Goal: Task Accomplishment & Management: Manage account settings

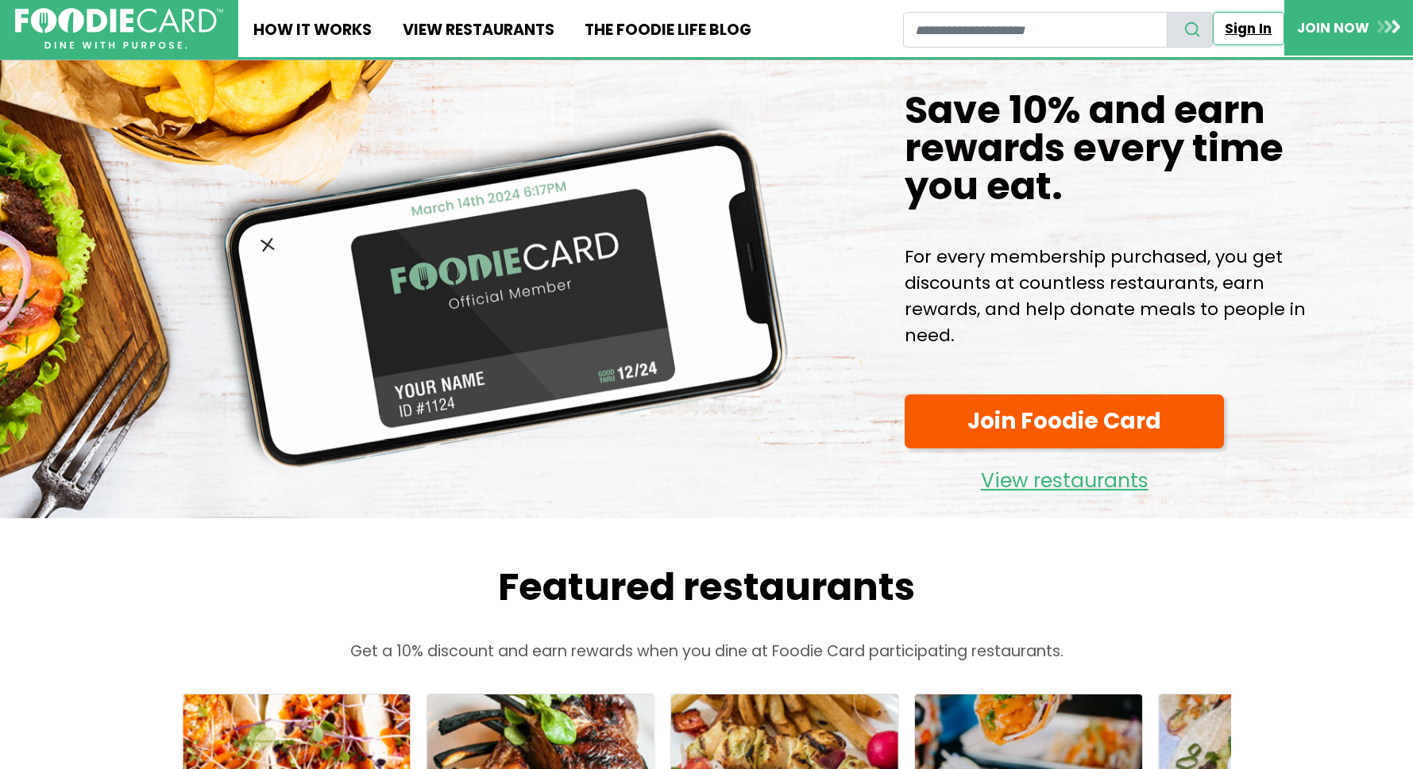
click at [1235, 25] on link "Sign In" at bounding box center [1247, 28] width 71 height 33
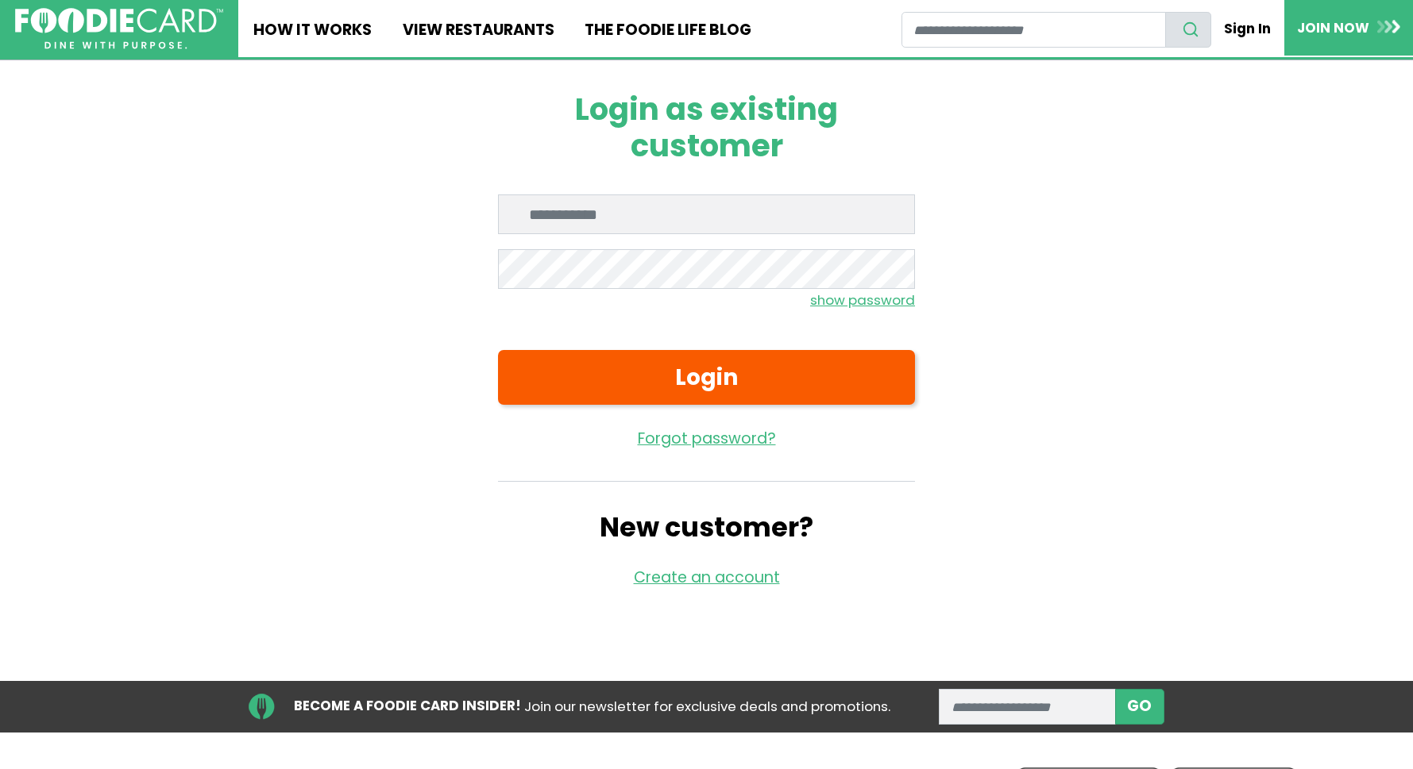
click at [666, 219] on input "Enter email" at bounding box center [706, 215] width 417 height 40
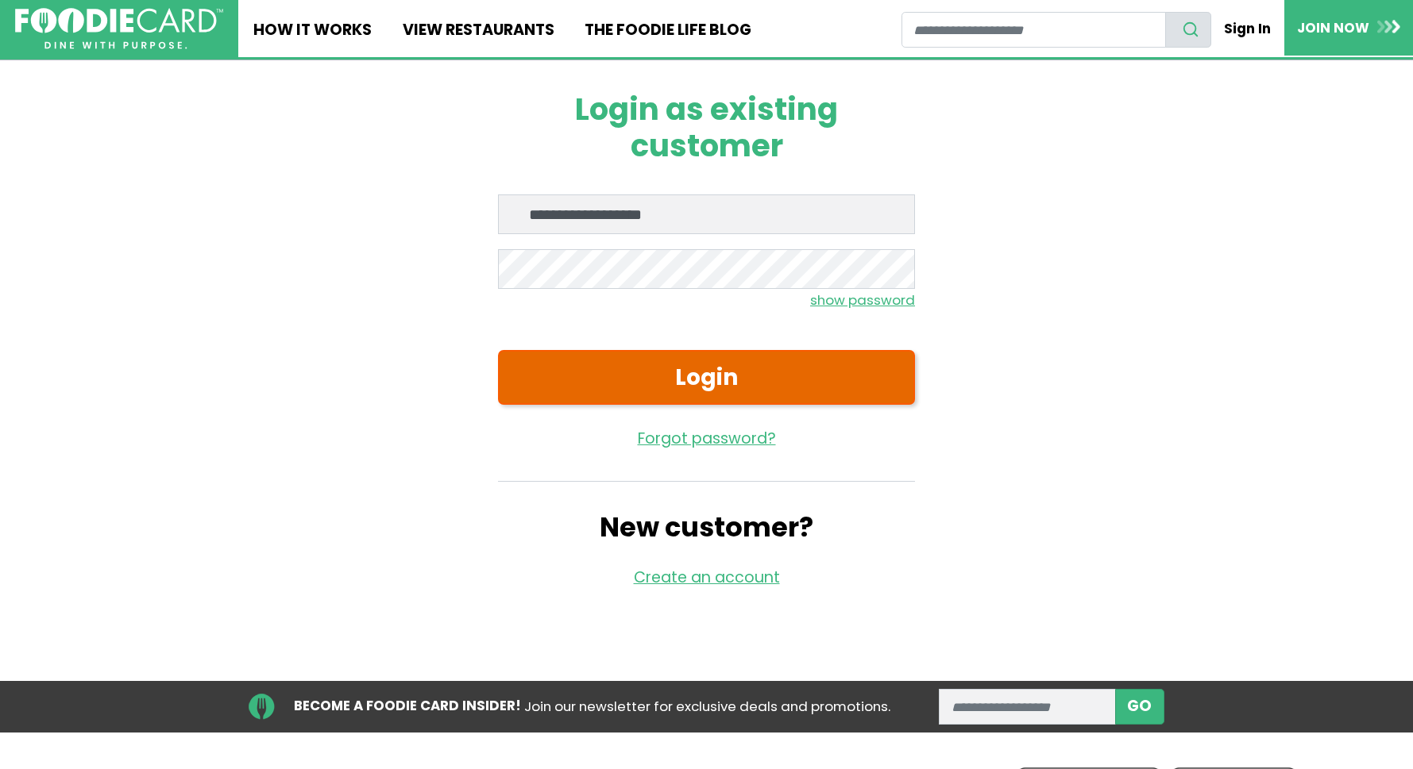
type input "**********"
click at [611, 363] on button "Login" at bounding box center [706, 377] width 417 height 55
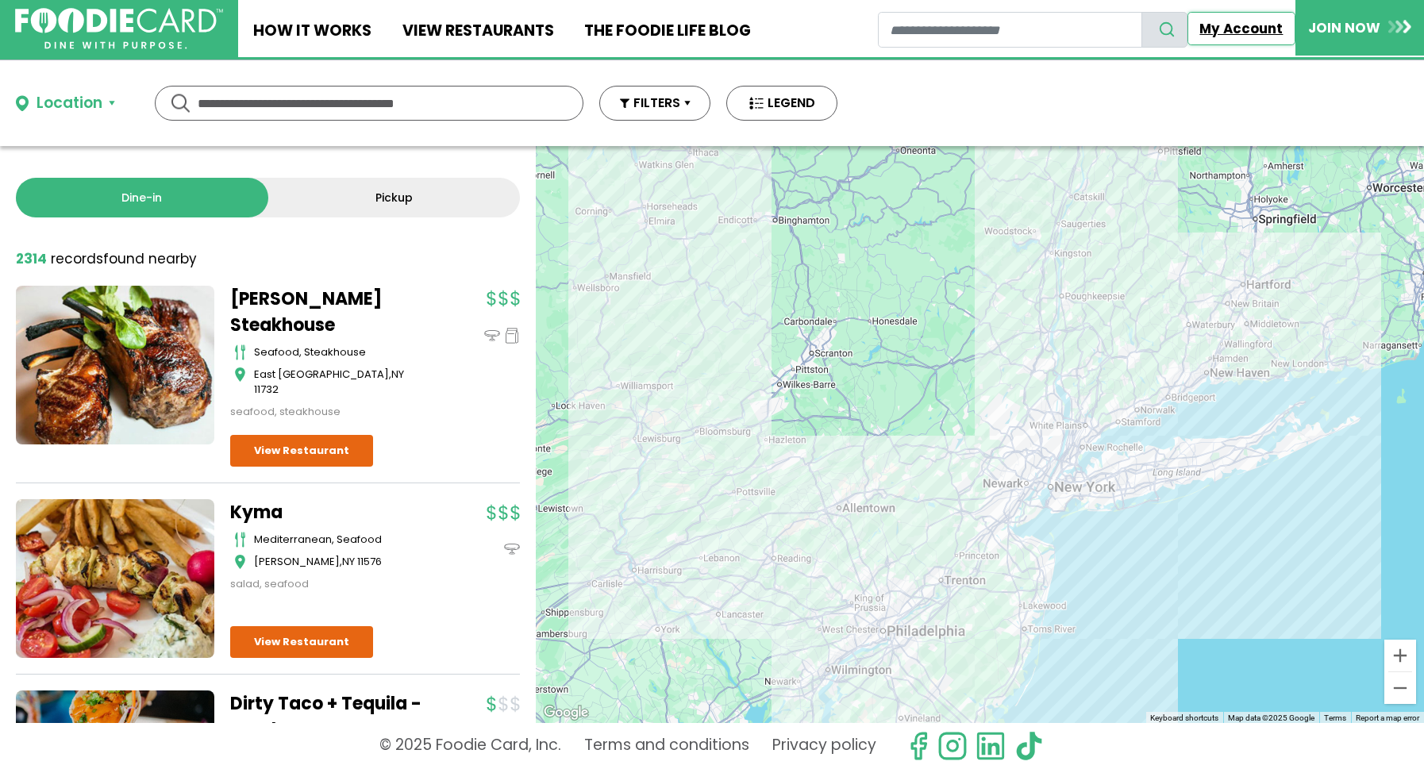
click at [1235, 30] on link "My Account" at bounding box center [1242, 28] width 108 height 33
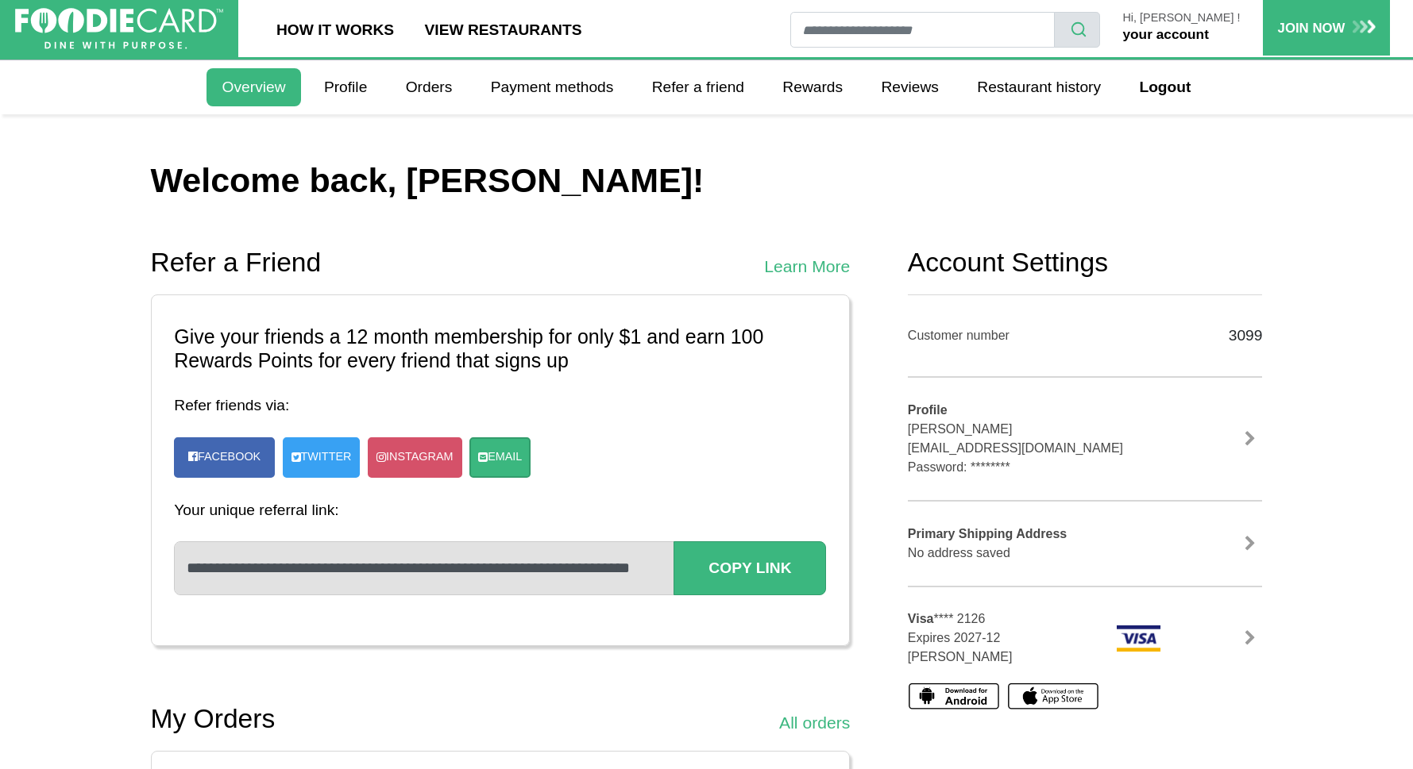
click at [1208, 37] on link "your account" at bounding box center [1165, 34] width 86 height 16
click at [825, 88] on link "Rewards" at bounding box center [812, 87] width 91 height 38
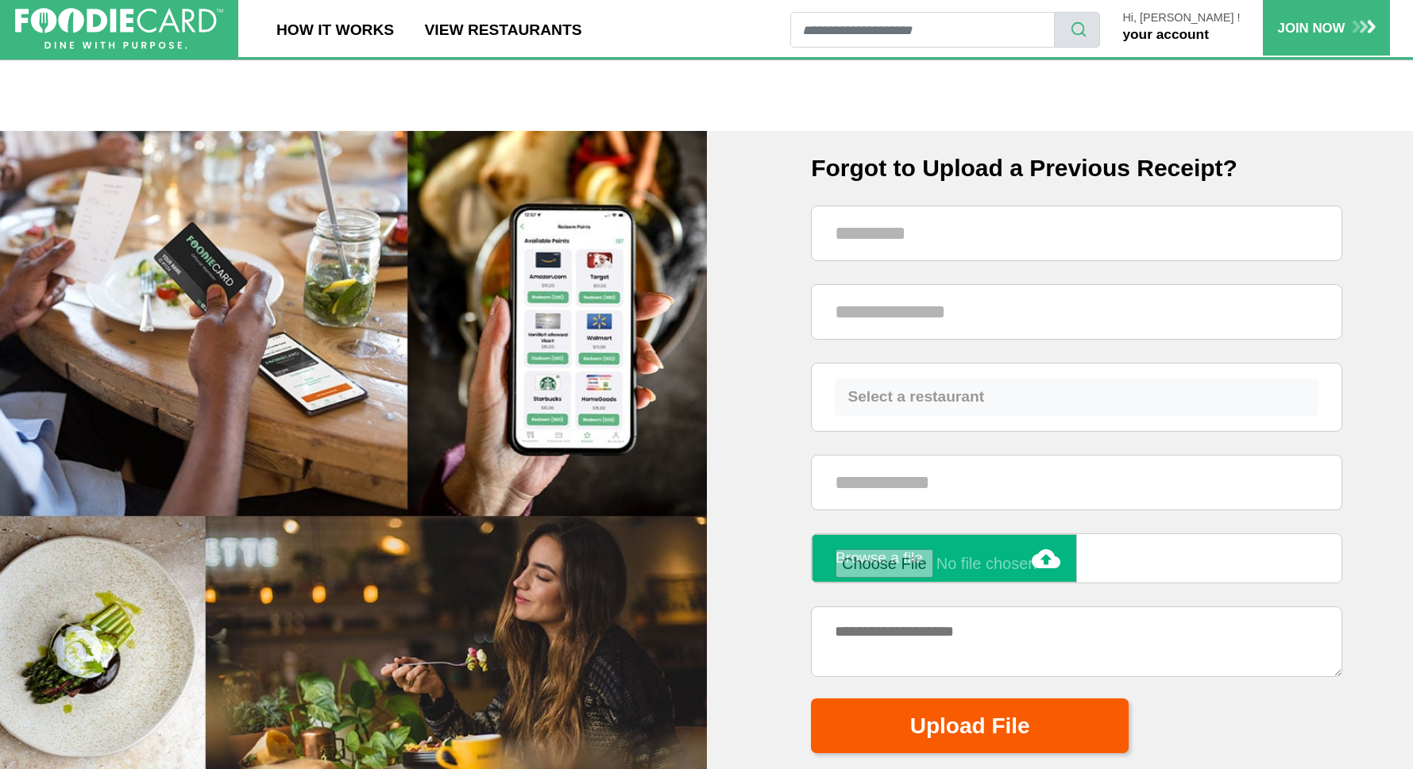
scroll to position [892, 0]
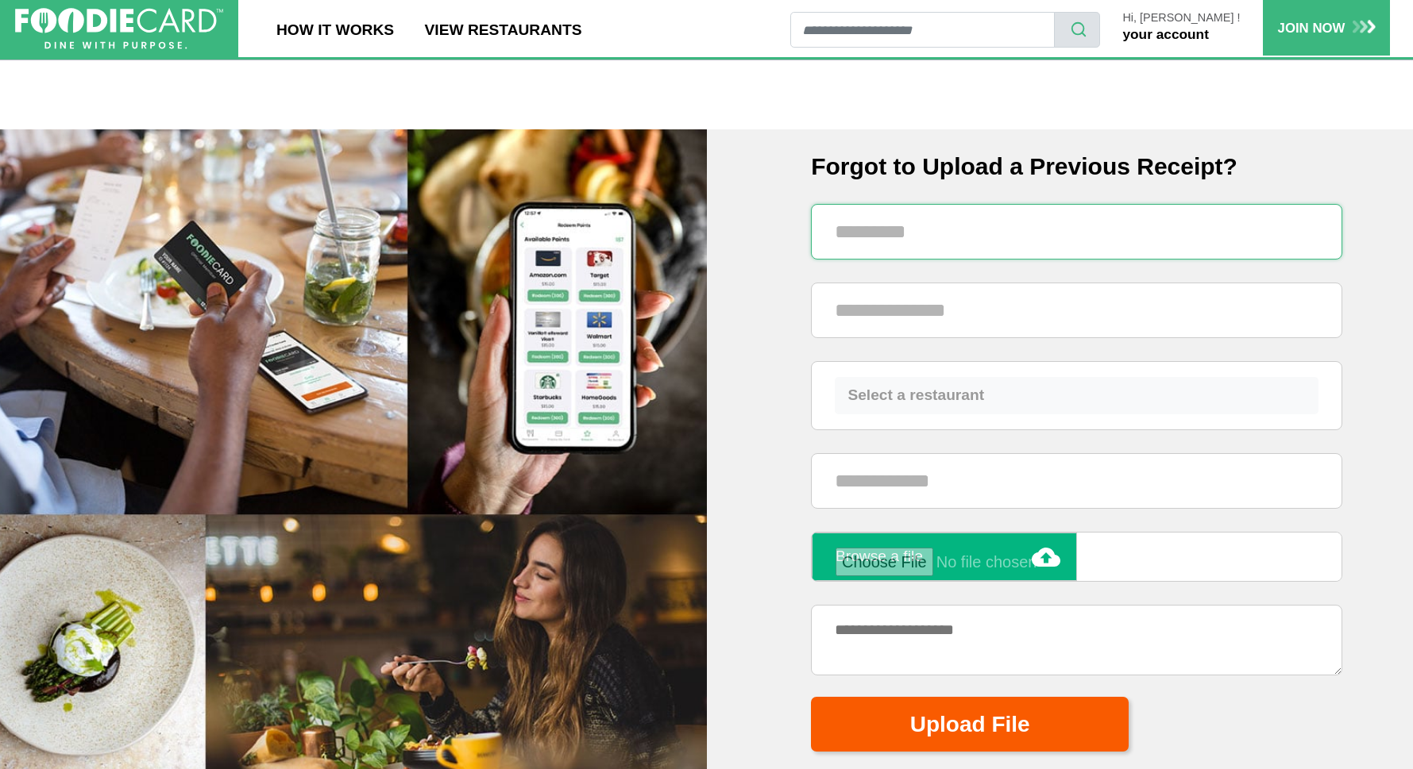
click at [936, 232] on input "text" at bounding box center [1076, 232] width 531 height 56
type input "**********"
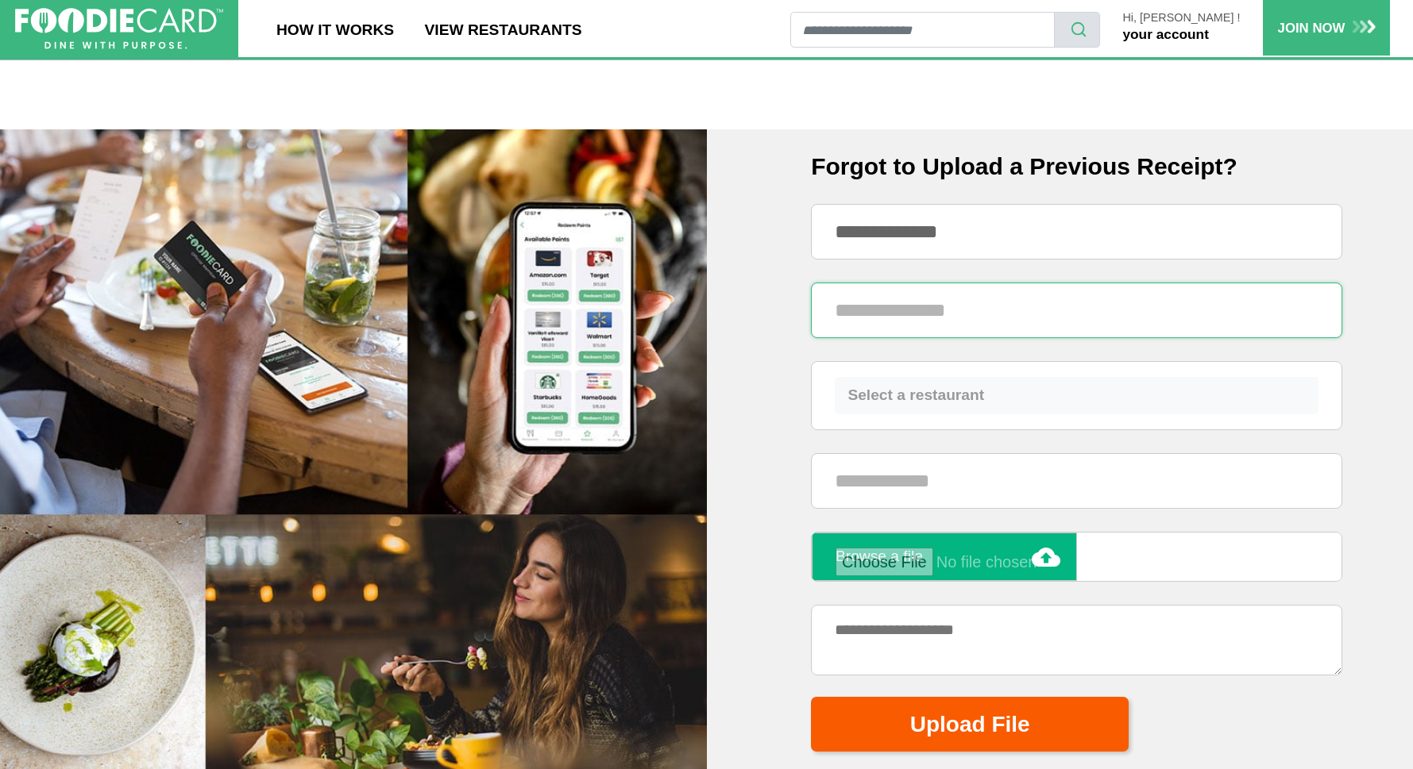
click at [883, 316] on input "text" at bounding box center [1076, 311] width 531 height 56
drag, startPoint x: 883, startPoint y: 317, endPoint x: 877, endPoint y: 330, distance: 14.9
click at [877, 330] on input "text" at bounding box center [1076, 311] width 531 height 56
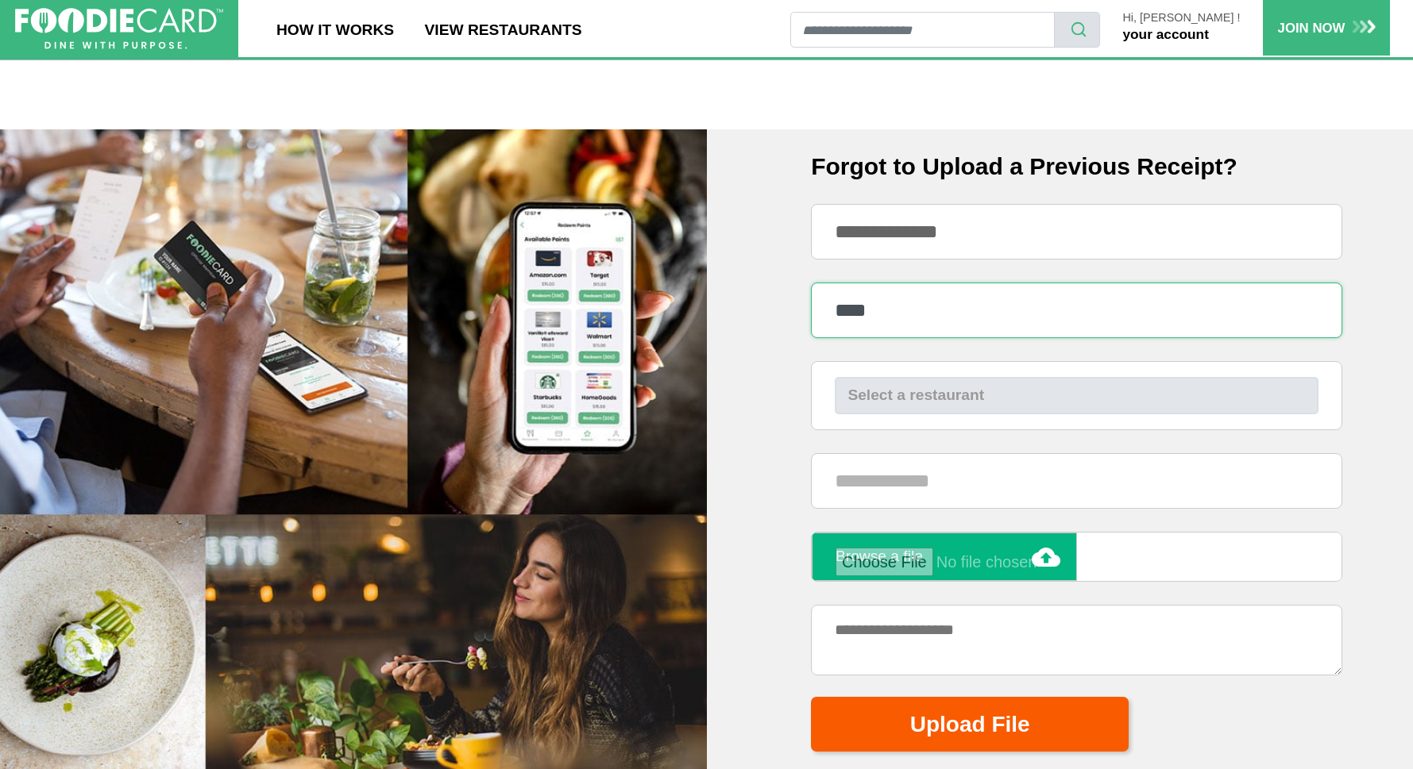
type input "****"
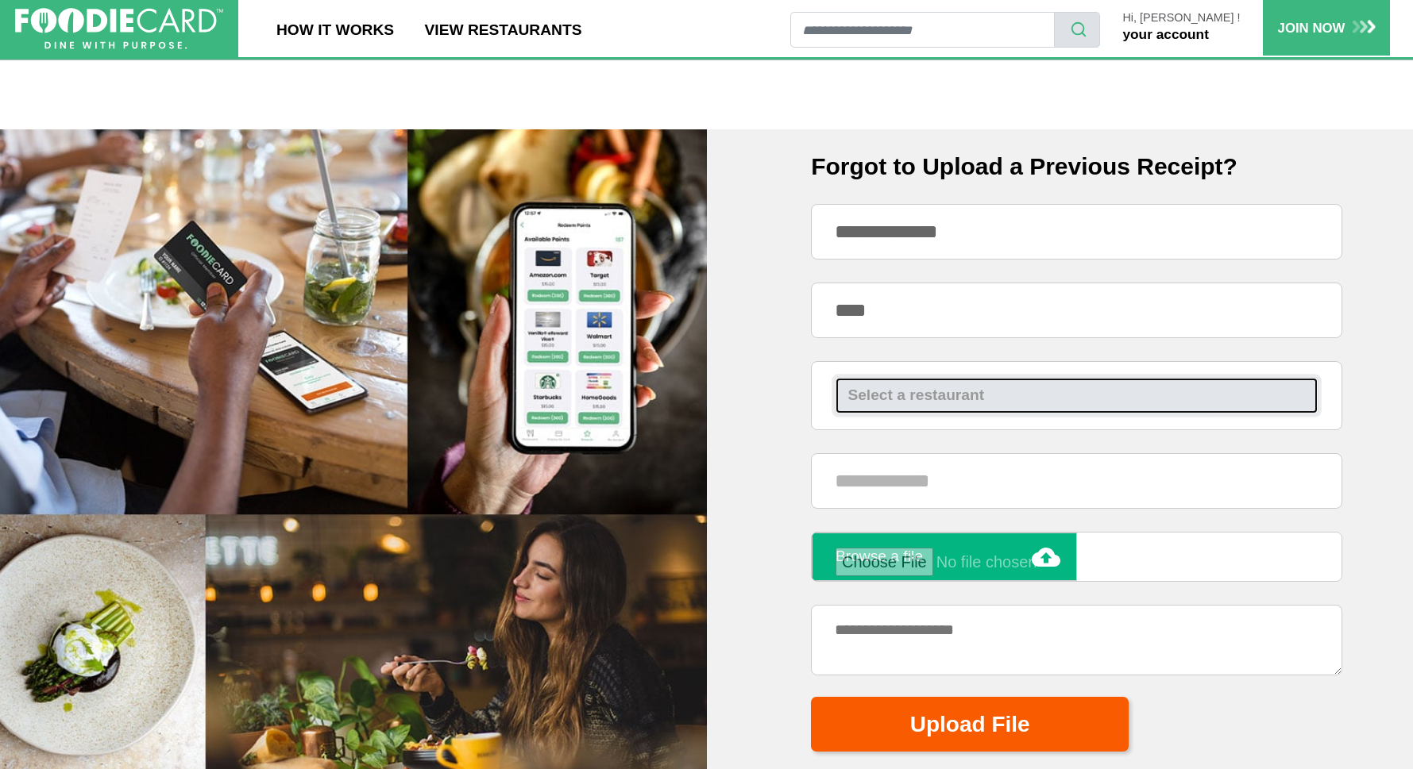
click at [845, 400] on button "Select a restaurant" at bounding box center [1077, 395] width 484 height 37
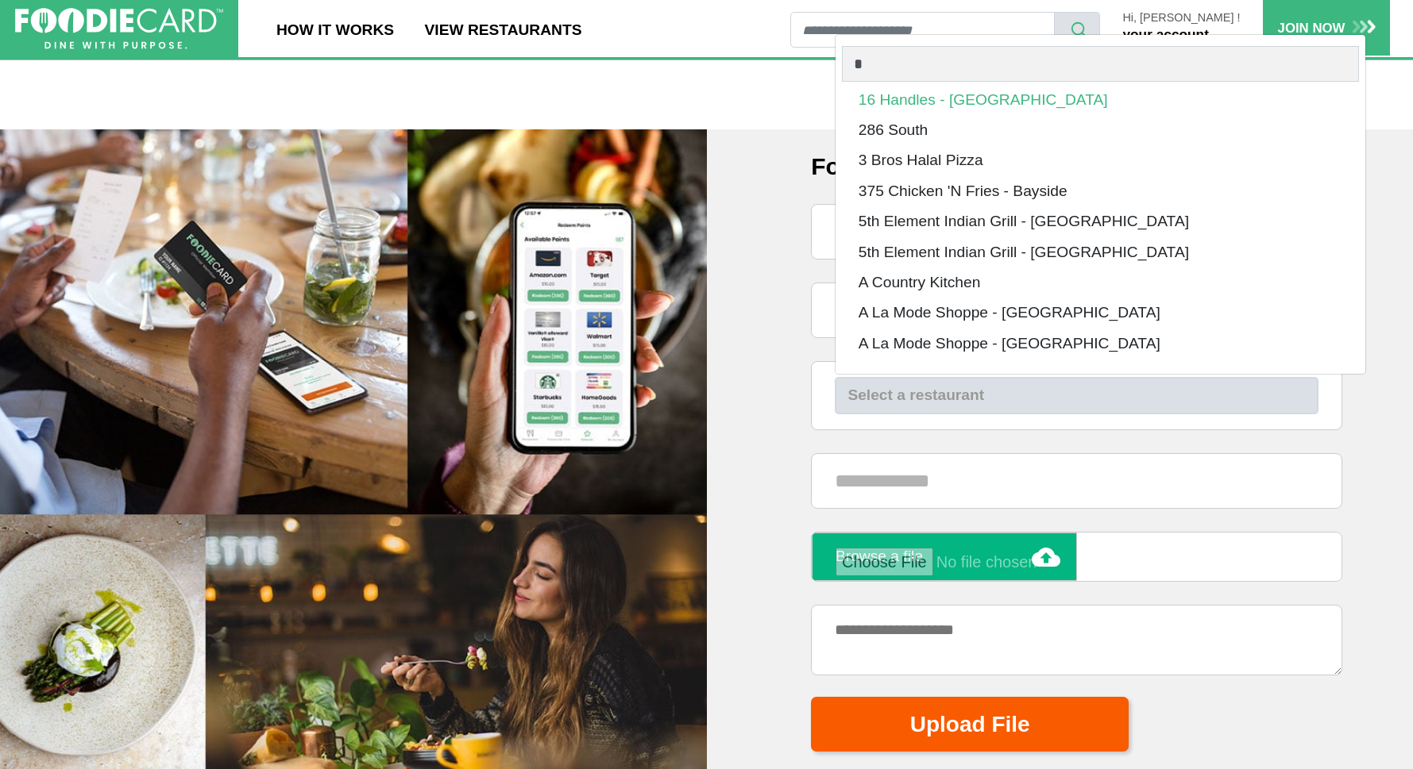
scroll to position [892, 0]
type input "*"
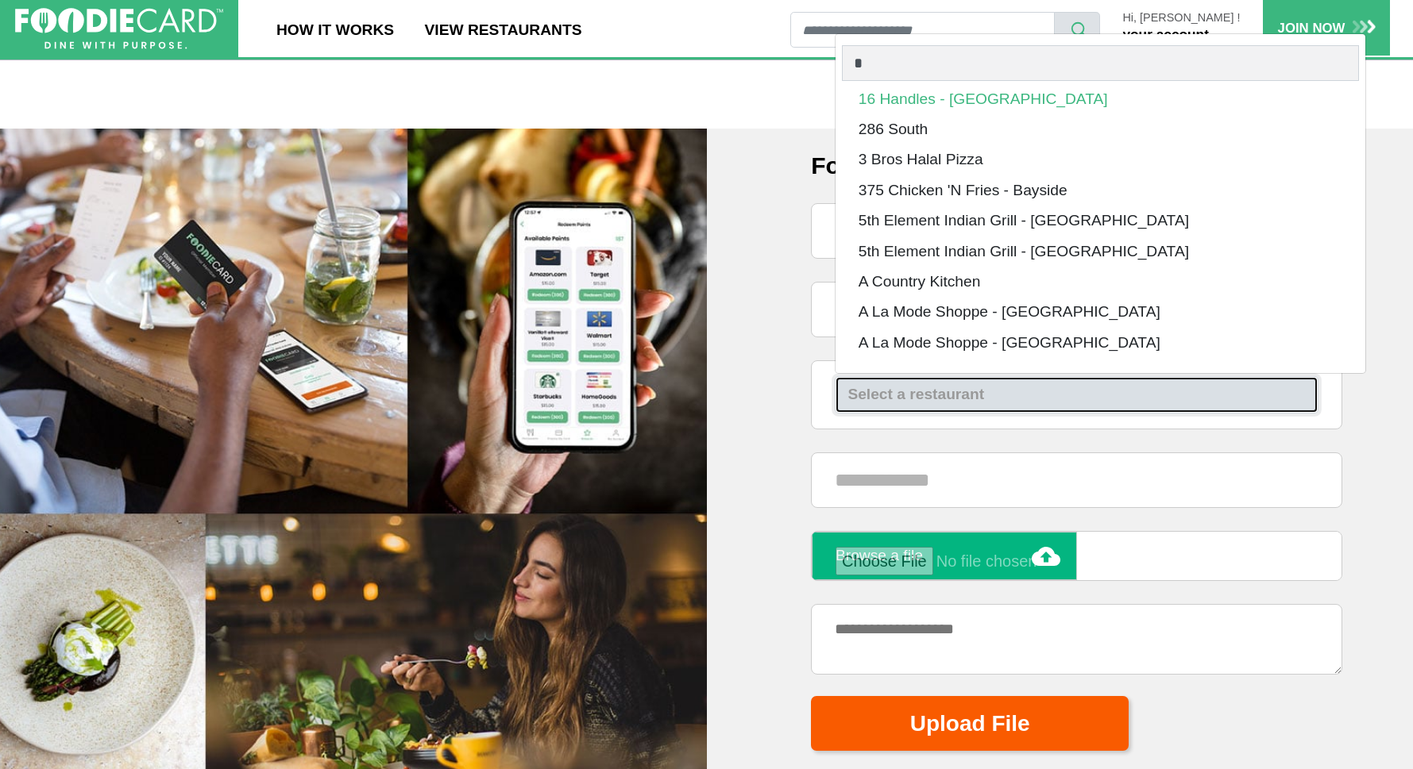
click at [862, 401] on div "Select a restaurant" at bounding box center [1075, 395] width 457 height 23
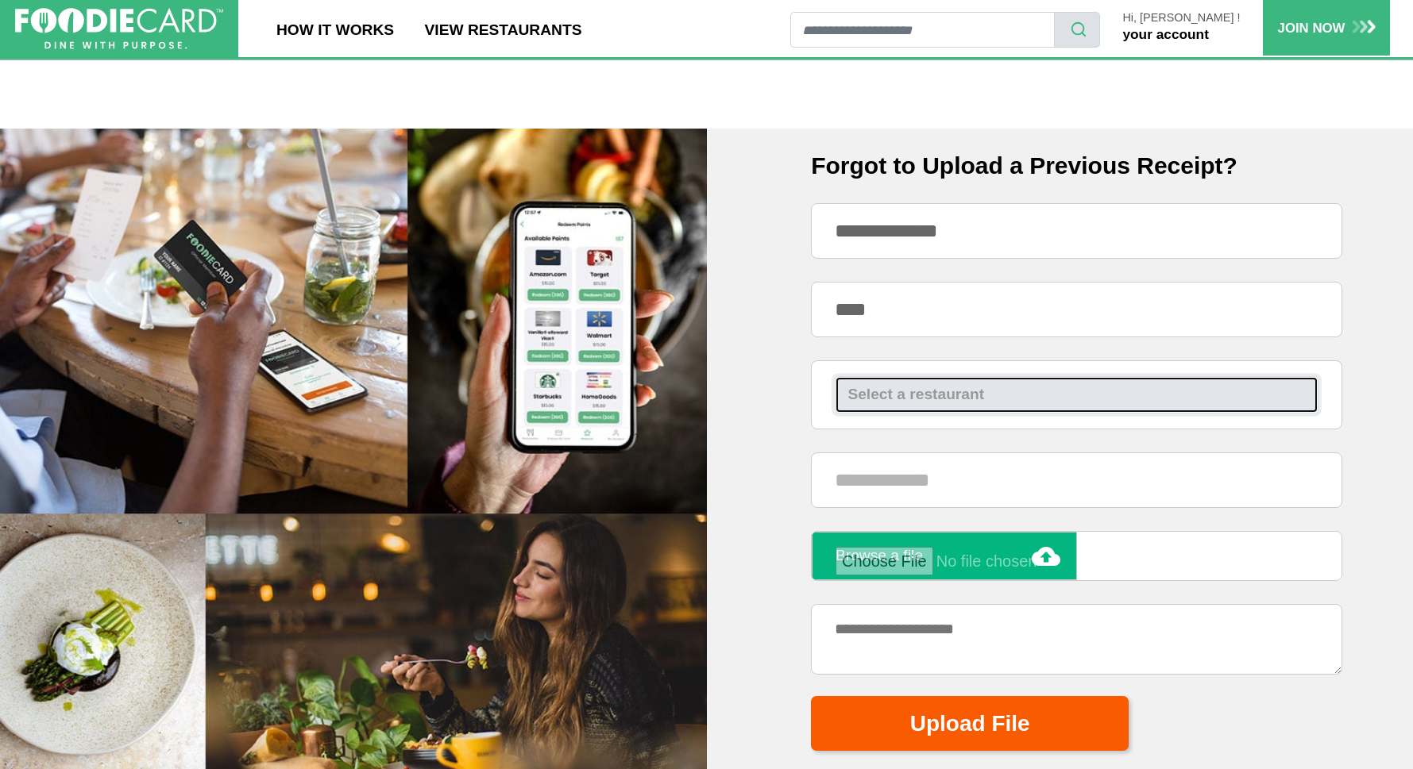
click at [861, 395] on div "Select a restaurant" at bounding box center [1075, 395] width 457 height 23
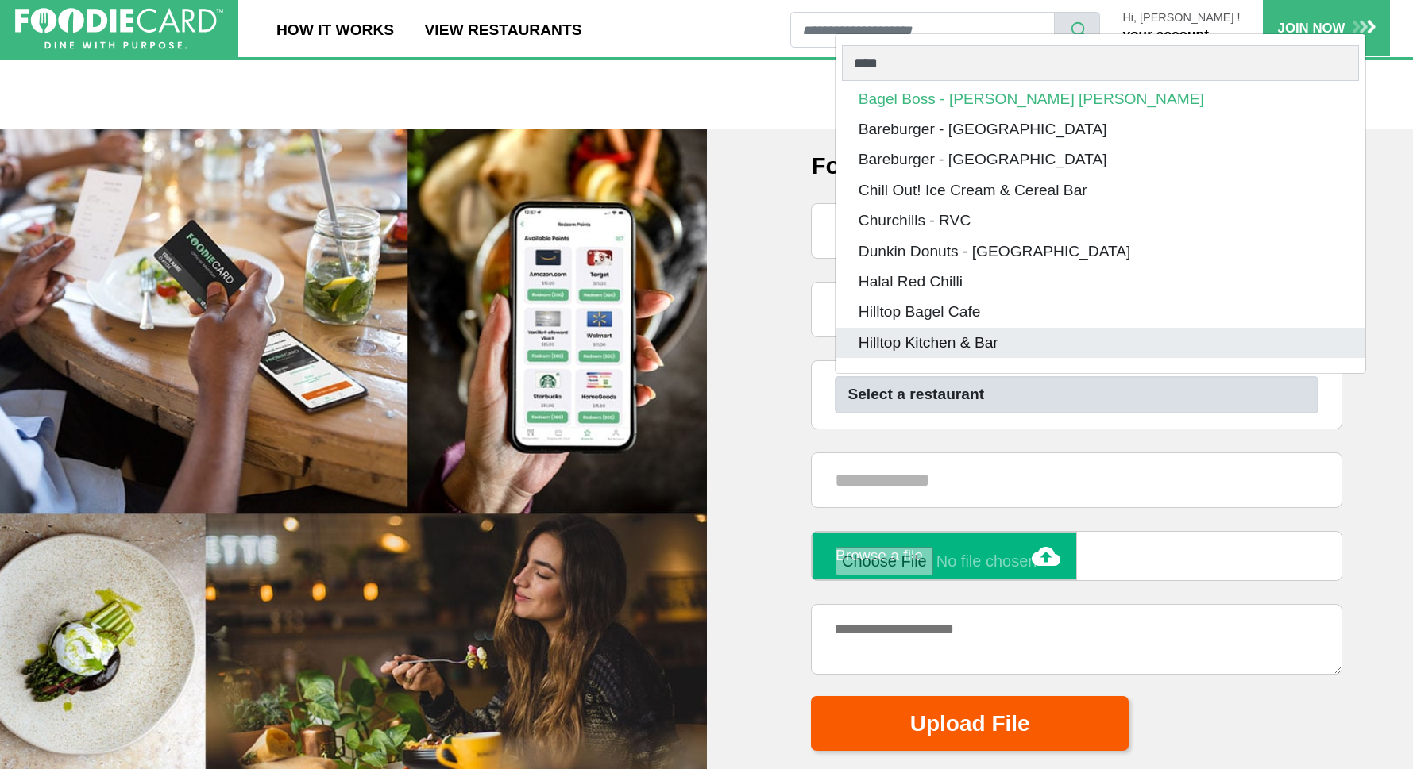
type input "****"
click at [884, 345] on span "Hilltop Kitchen & Bar" at bounding box center [928, 343] width 140 height 23
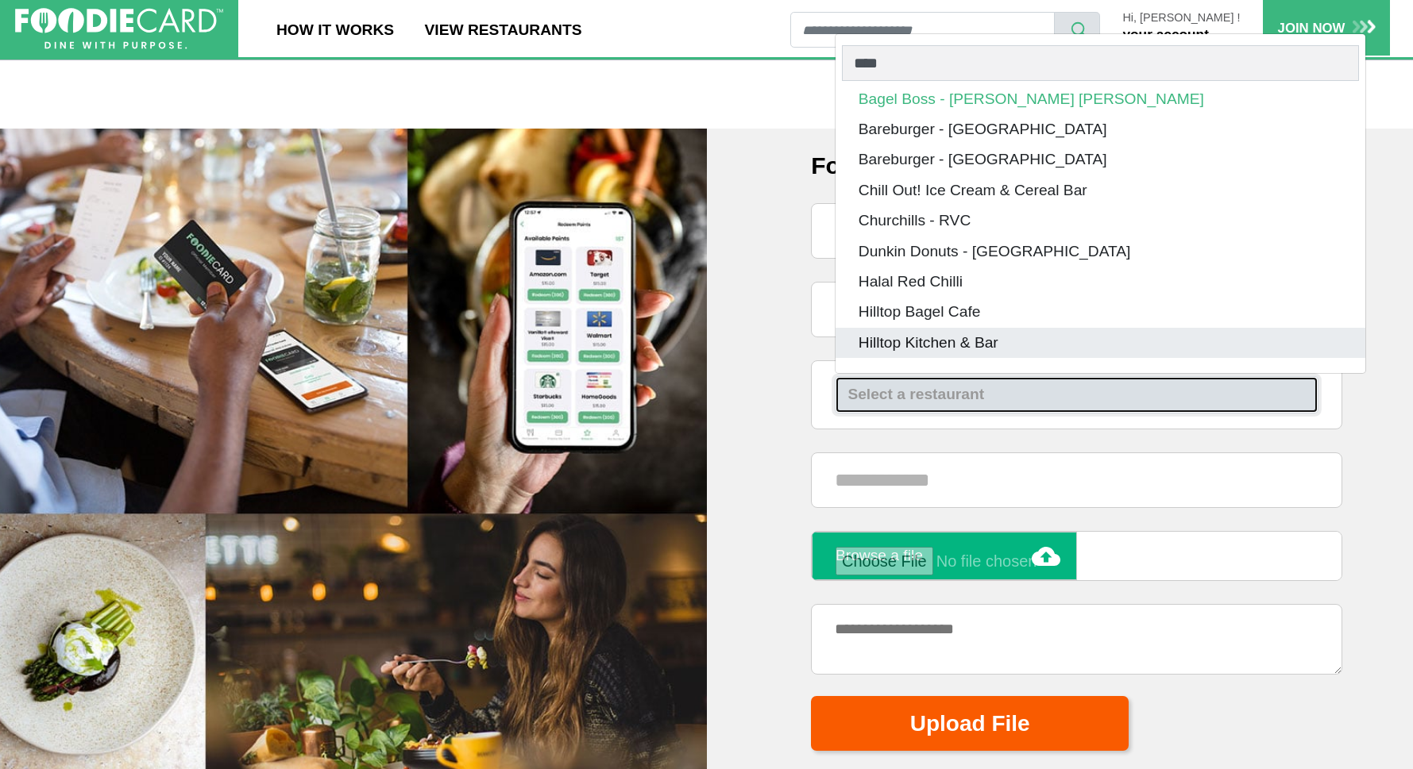
select select "****"
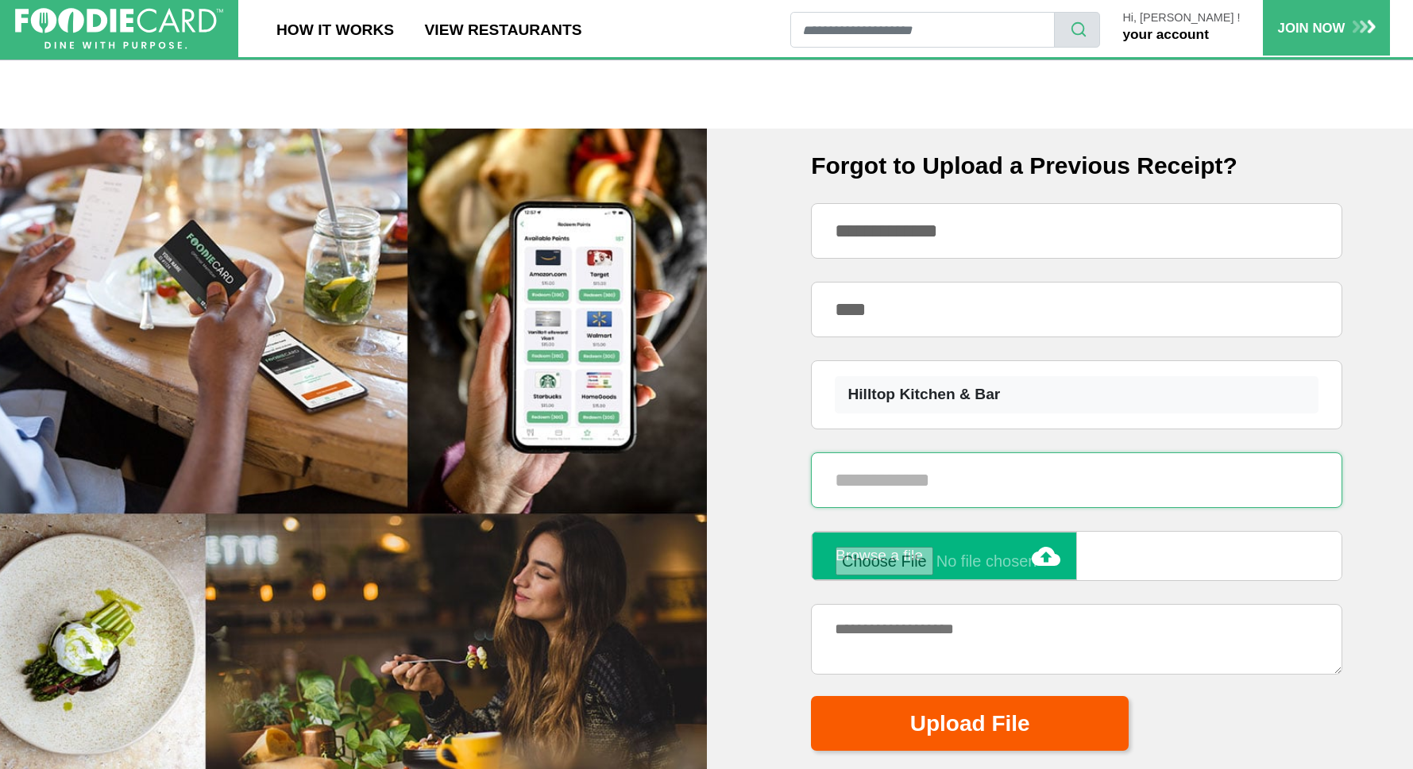
click at [967, 479] on input "text" at bounding box center [1076, 481] width 531 height 56
type input "****"
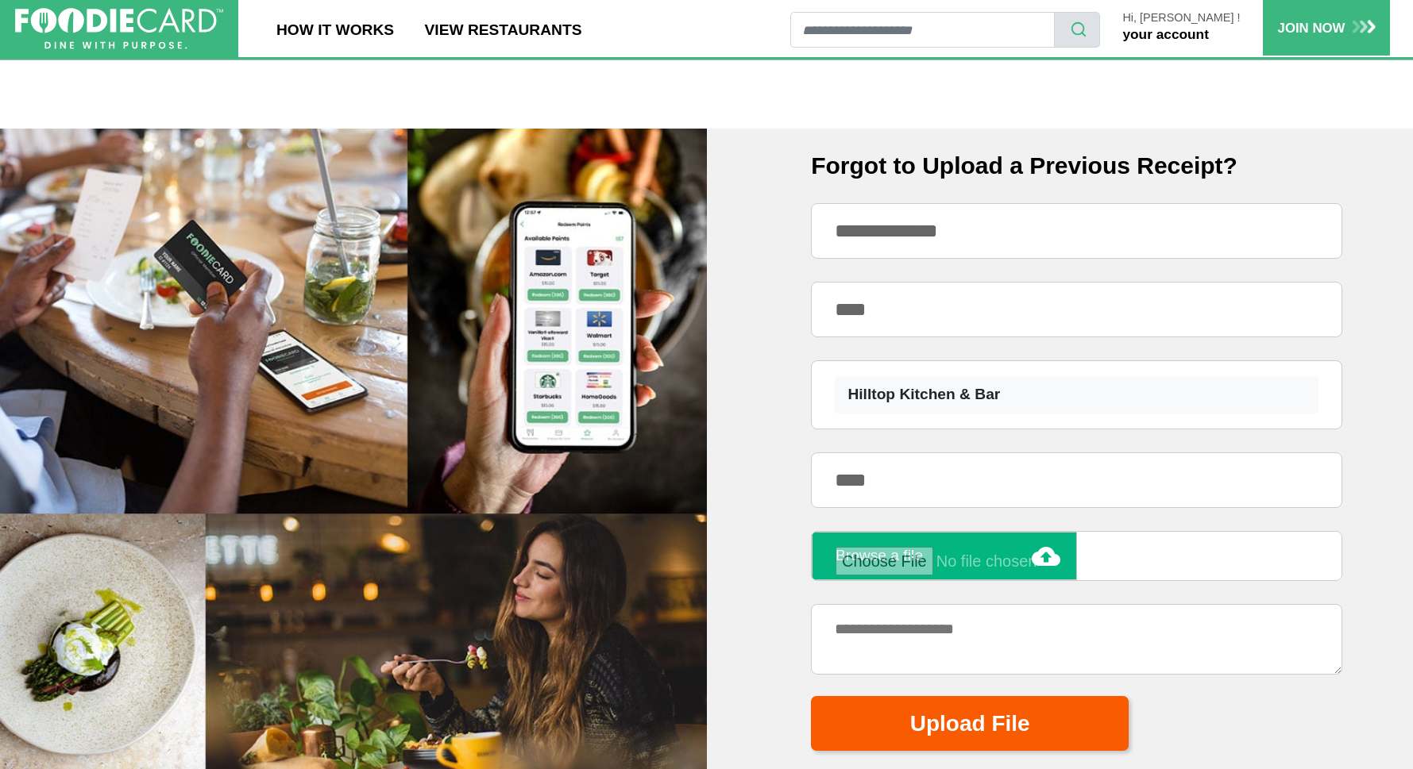
click at [1045, 557] on input "file" at bounding box center [985, 561] width 301 height 29
type input "**********"
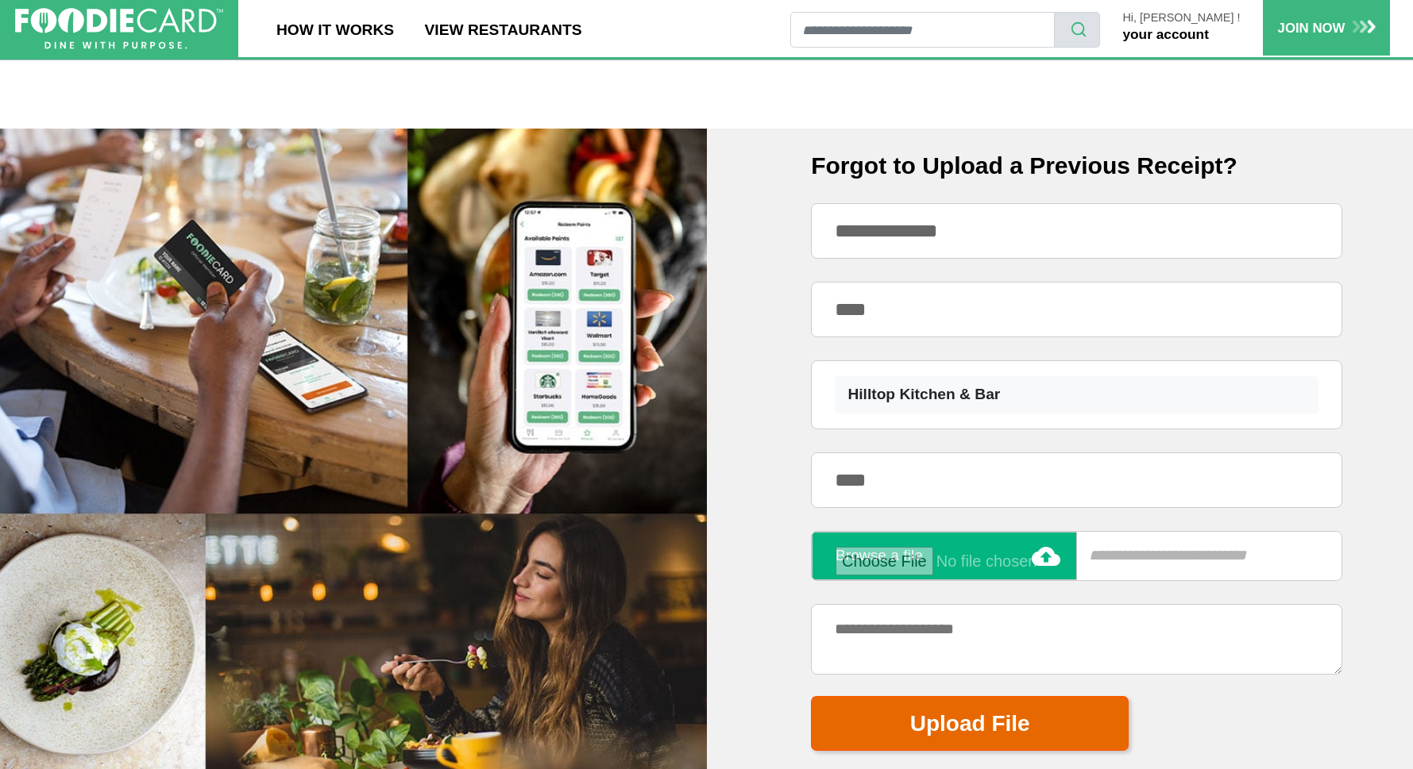
click at [958, 717] on button "Upload File" at bounding box center [970, 723] width 318 height 55
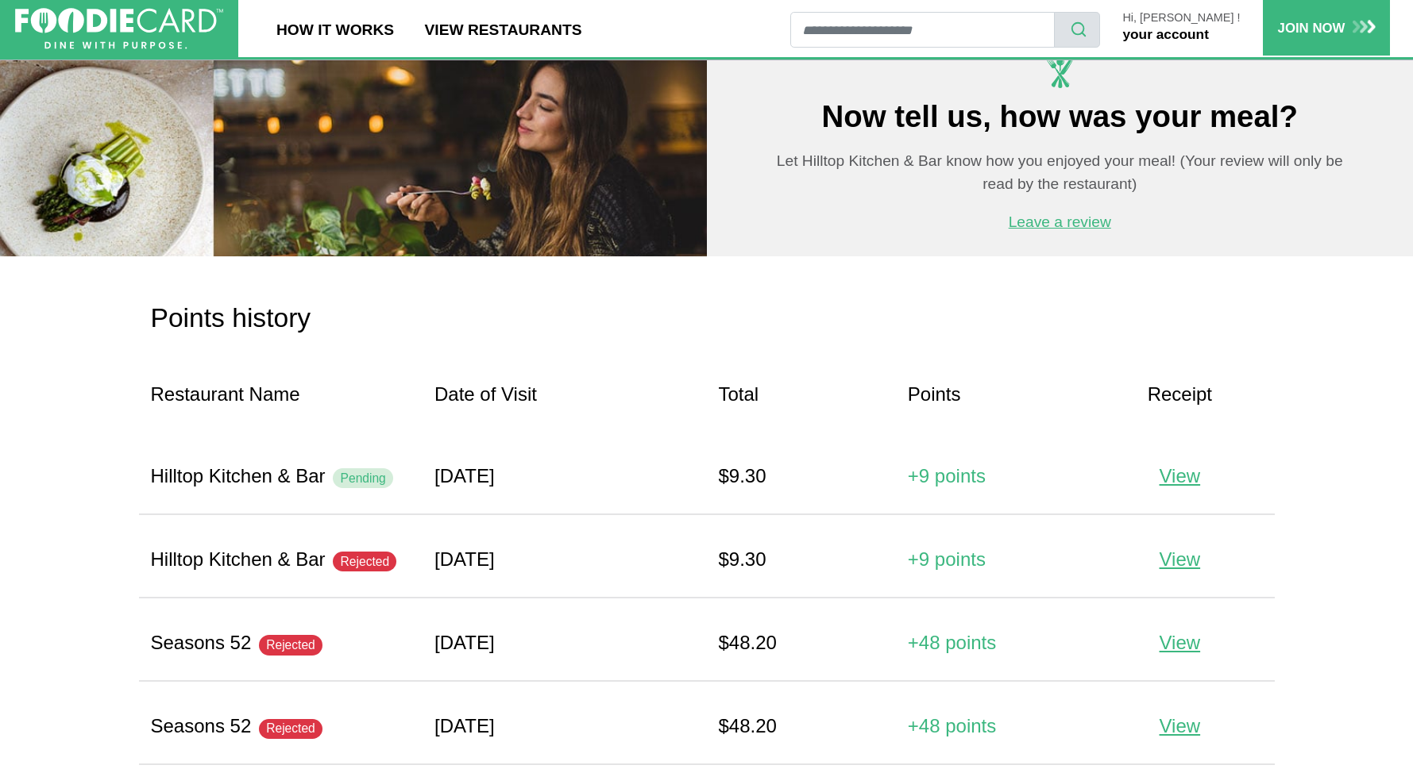
scroll to position [1309, 0]
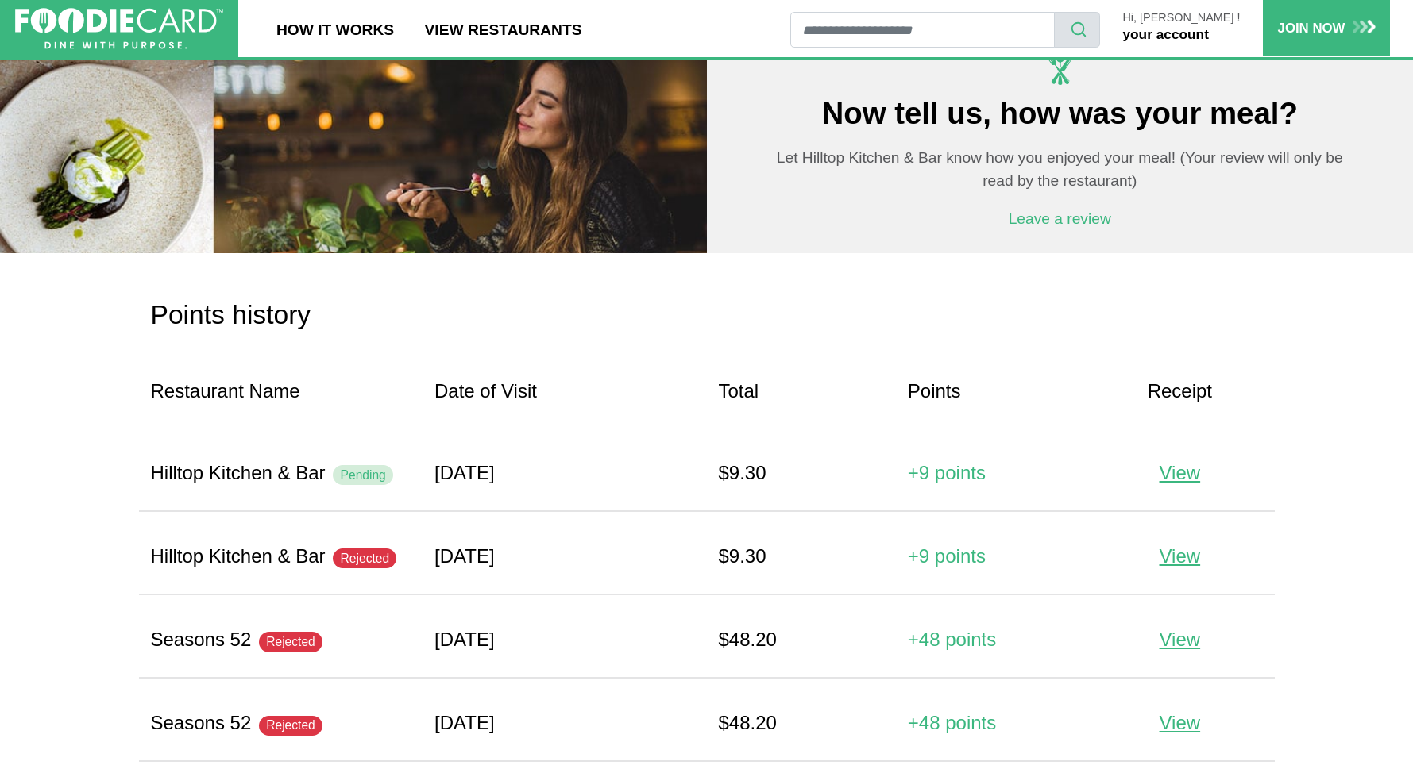
click at [369, 562] on span "Rejected" at bounding box center [365, 559] width 64 height 20
click at [237, 559] on div "Hilltop Kitchen & Bar Rejected" at bounding box center [281, 556] width 260 height 29
click at [1166, 554] on span "View" at bounding box center [1179, 555] width 41 height 21
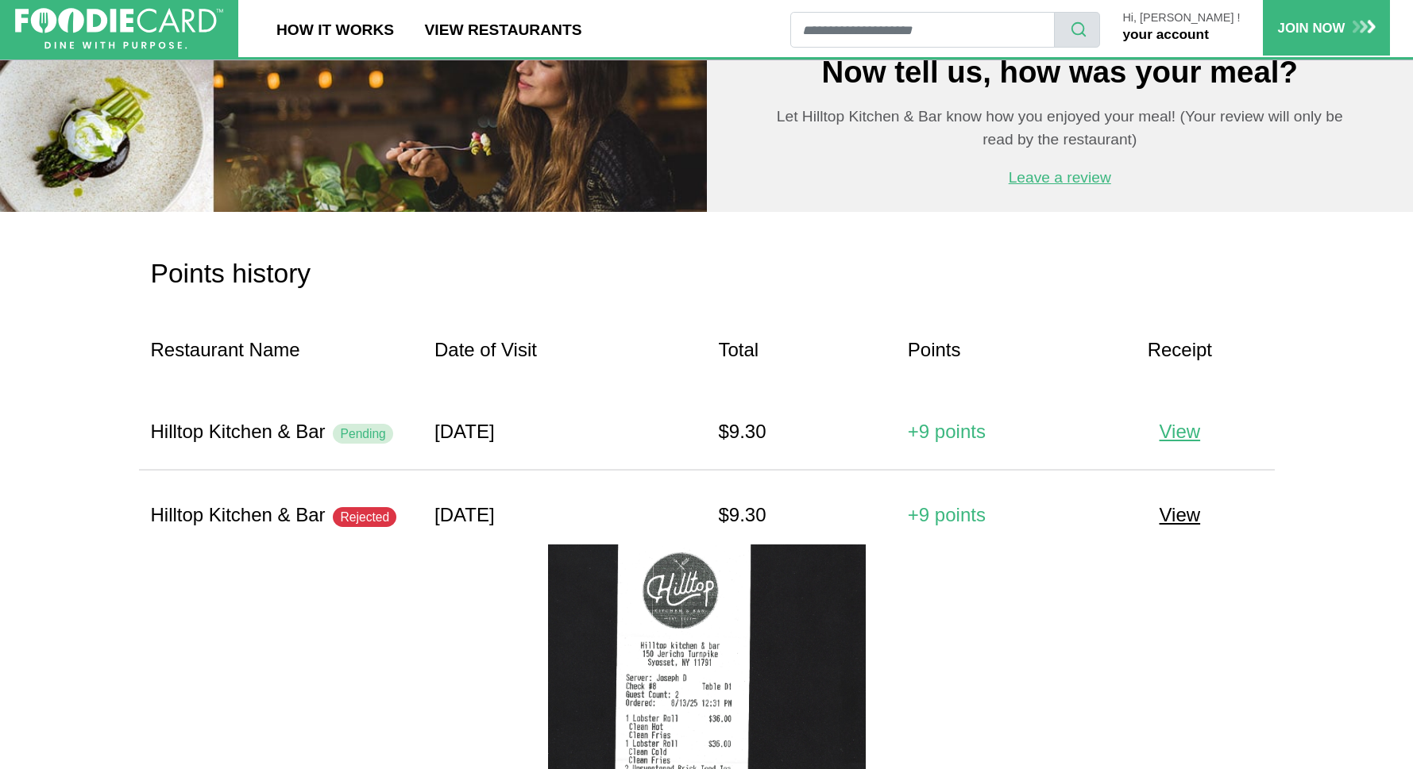
scroll to position [1349, 0]
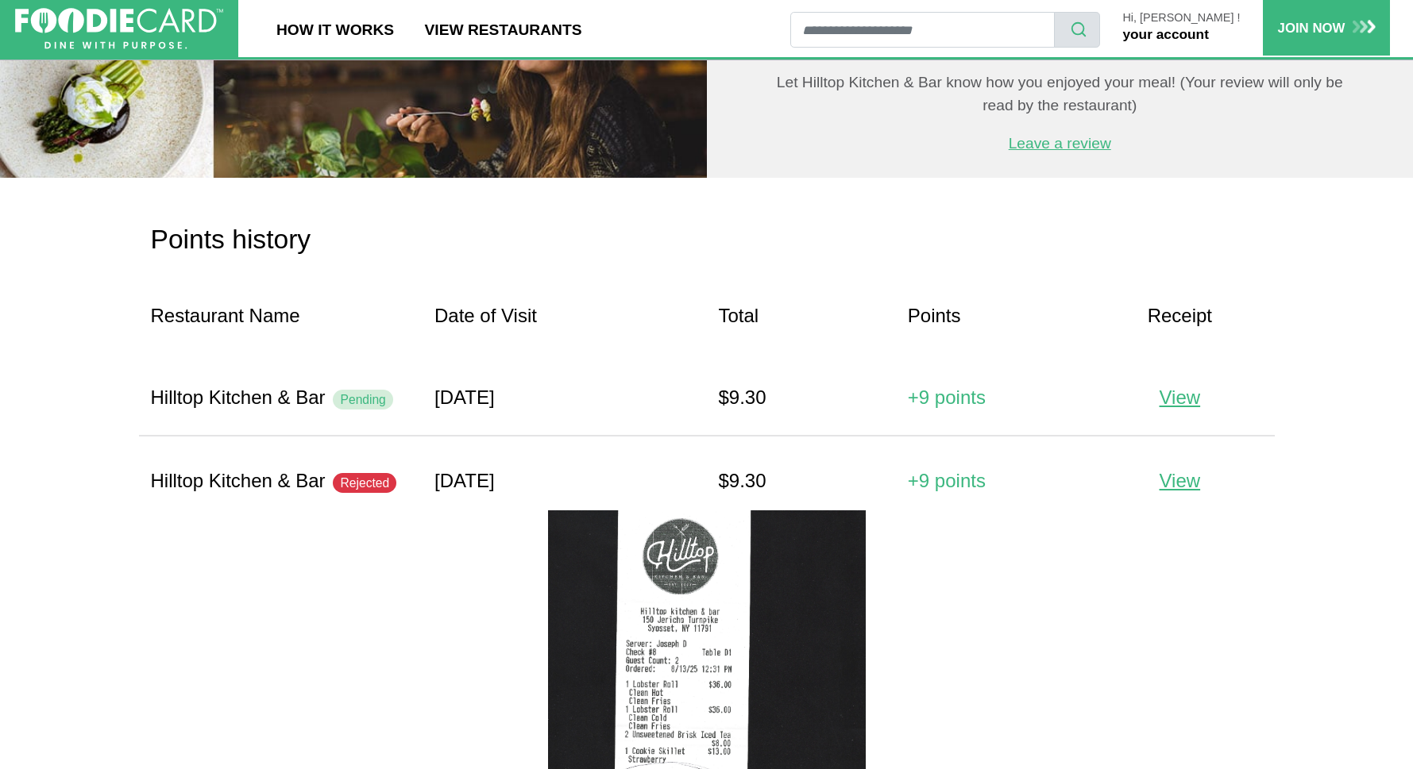
scroll to position [1359, 0]
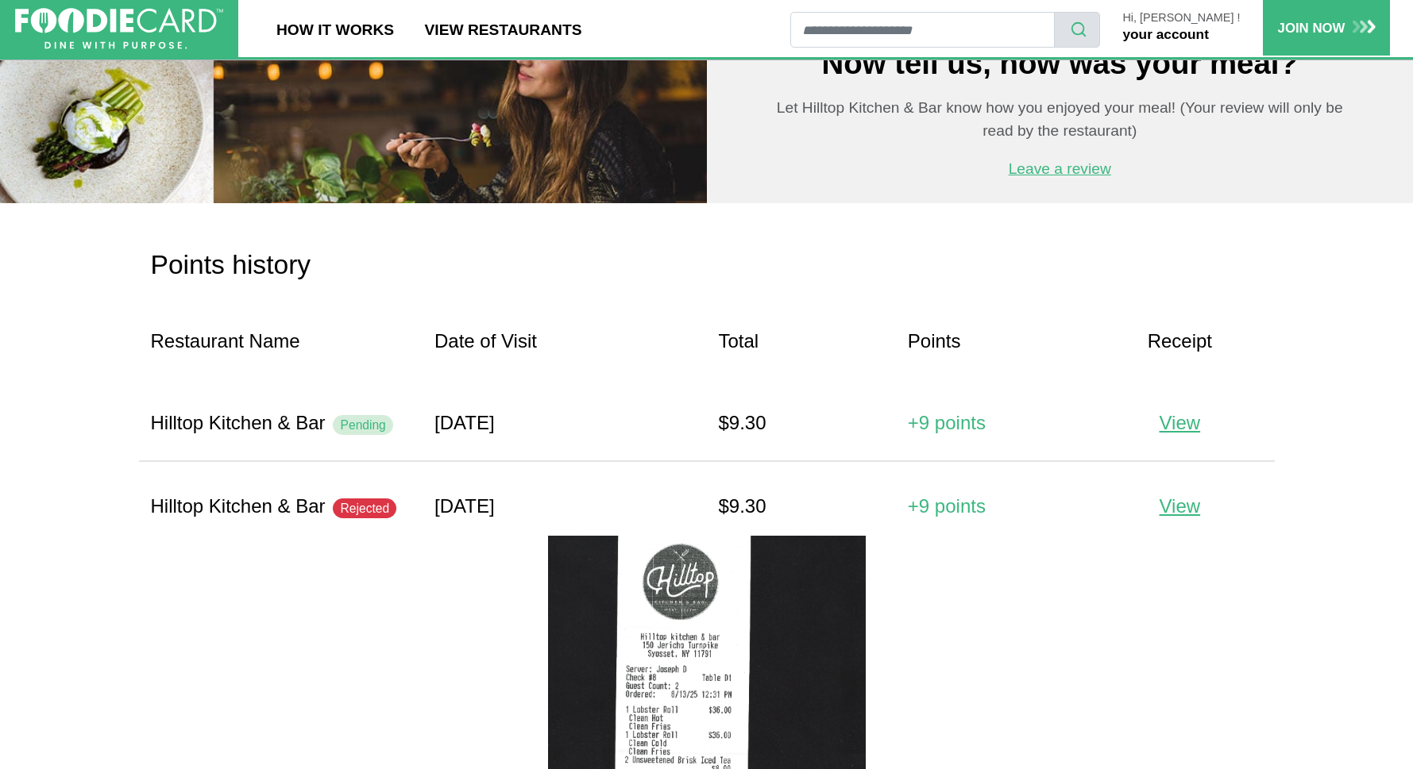
click at [370, 633] on div at bounding box center [707, 760] width 1112 height 479
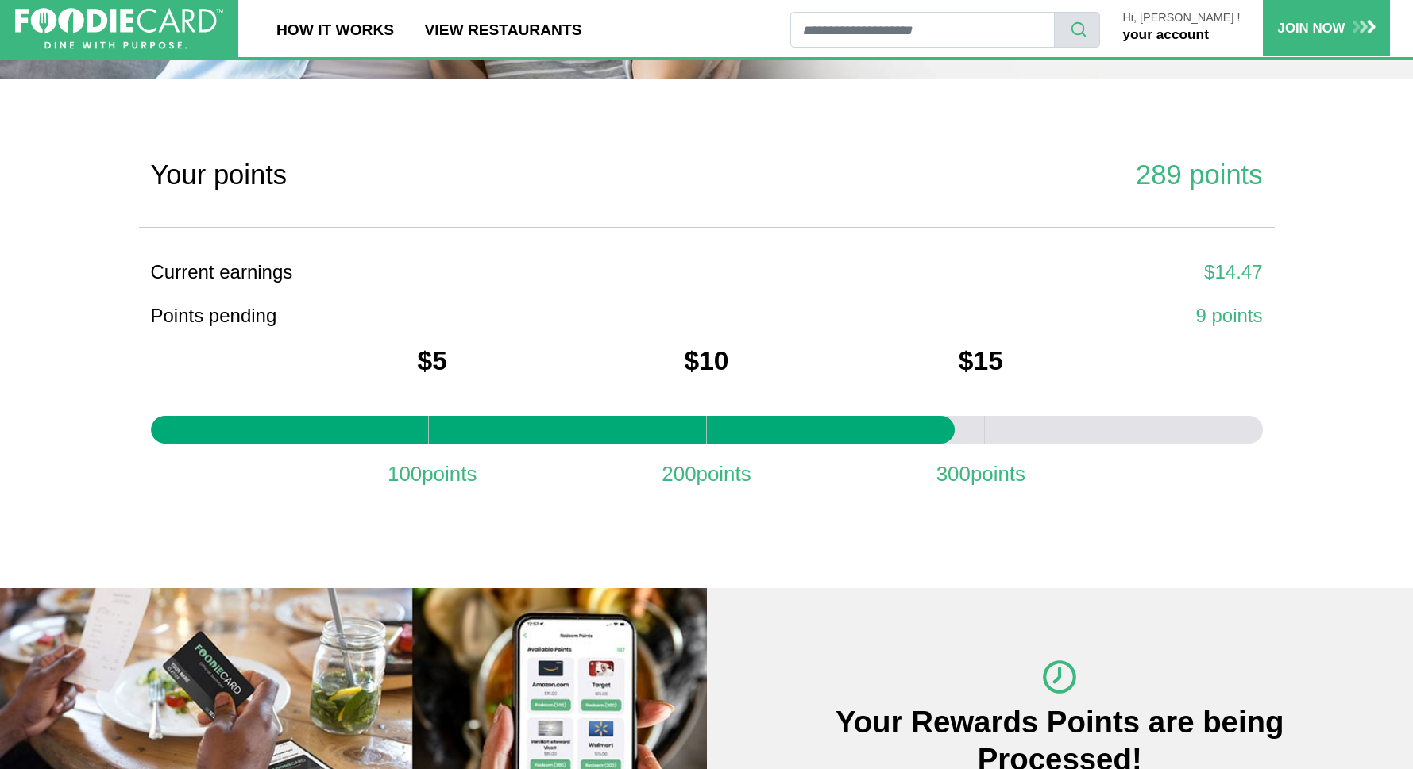
scroll to position [438, 0]
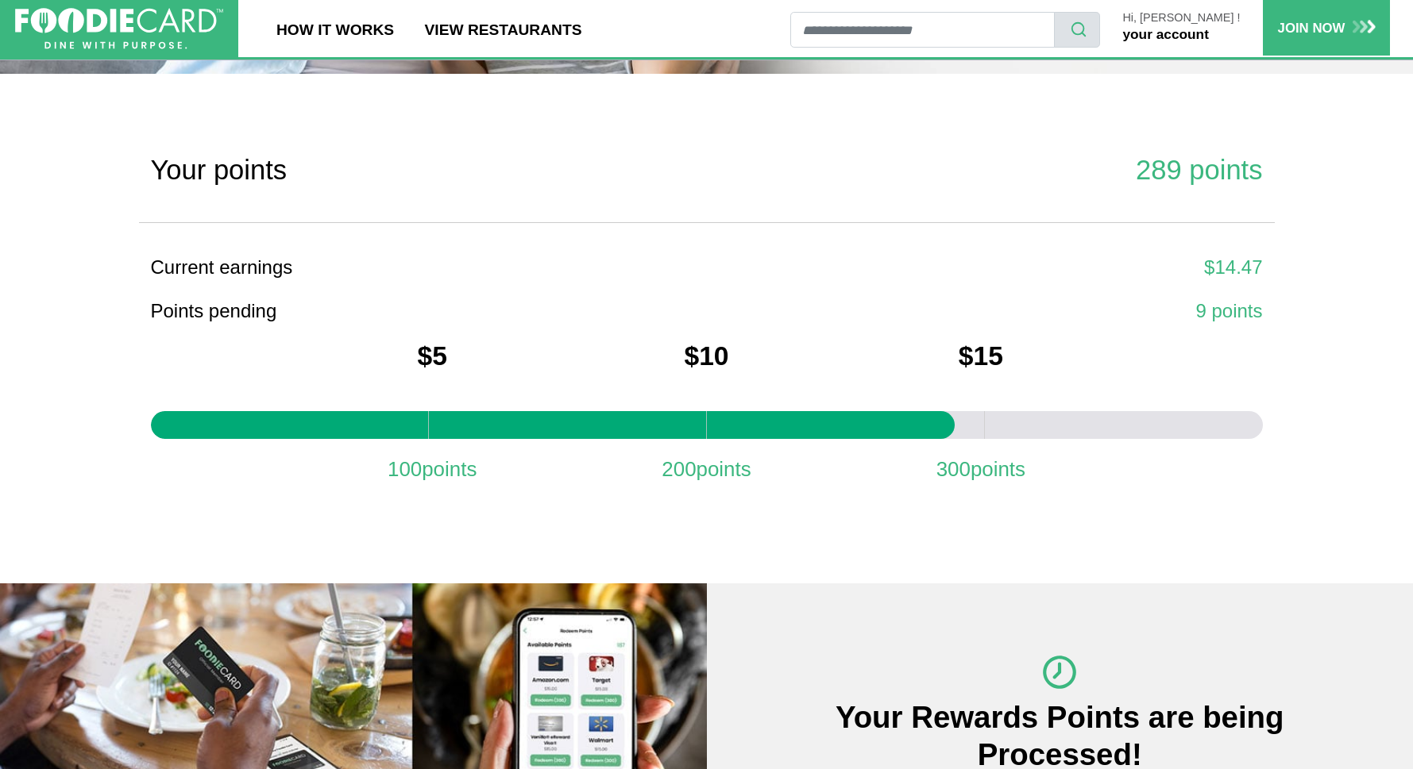
click at [1192, 30] on link "your account" at bounding box center [1165, 34] width 86 height 16
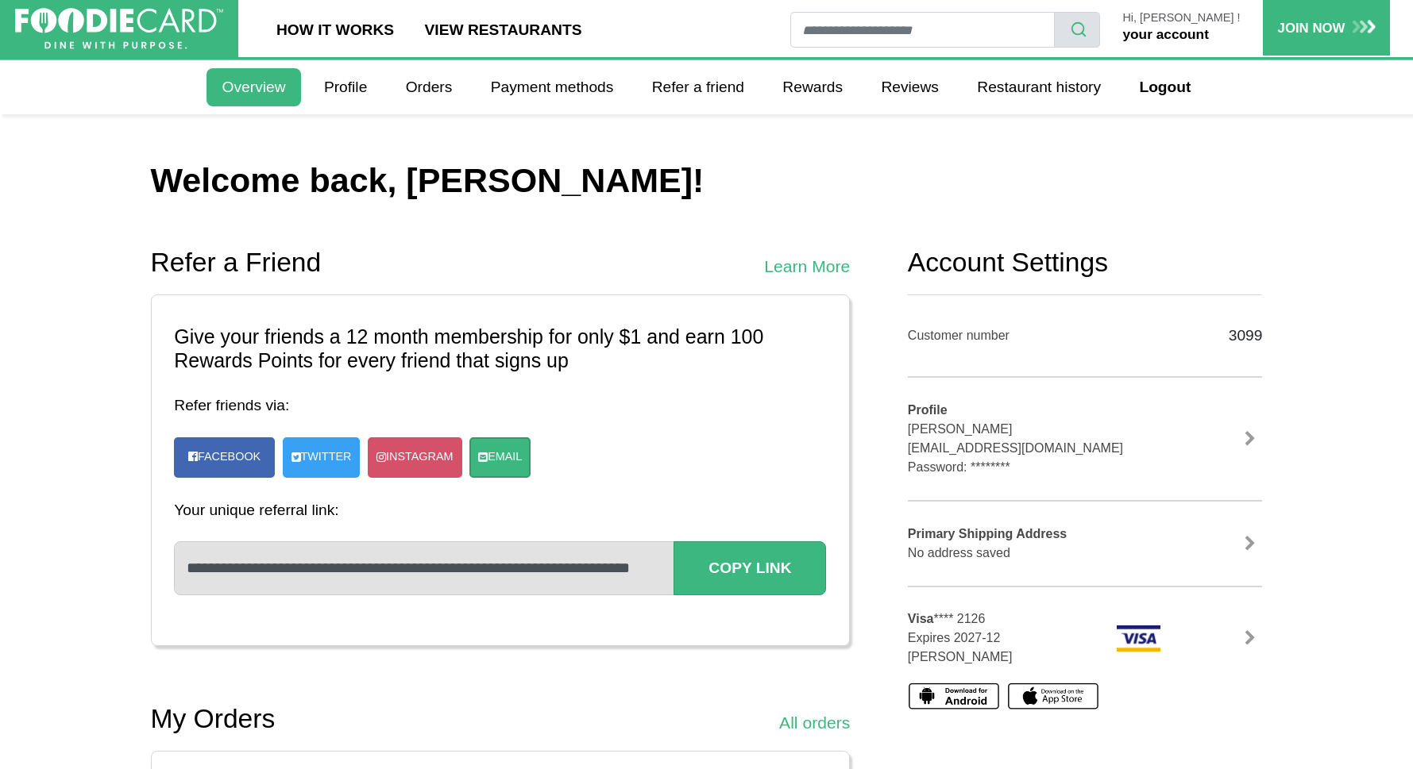
click at [1192, 34] on link "your account" at bounding box center [1165, 34] width 86 height 16
click at [1189, 89] on link "Logout" at bounding box center [1165, 87] width 82 height 38
